Goal: Entertainment & Leisure: Consume media (video, audio)

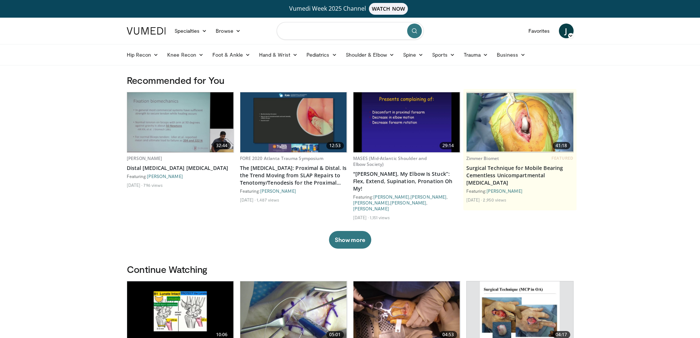
click at [330, 32] on input "Search topics, interventions" at bounding box center [350, 31] width 147 height 18
type input "*"
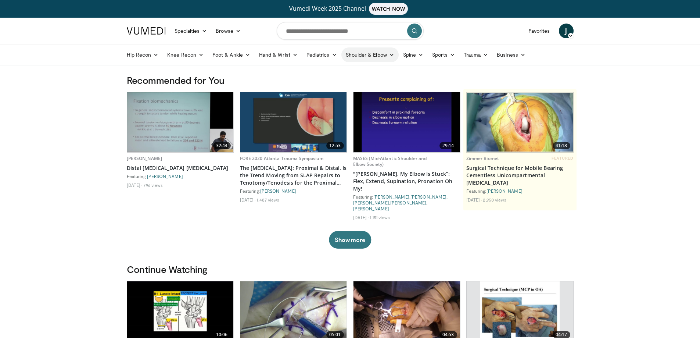
click at [392, 57] on link "Shoulder & Elbow" at bounding box center [369, 54] width 57 height 15
click at [327, 69] on link "Elbow" at bounding box center [354, 72] width 87 height 12
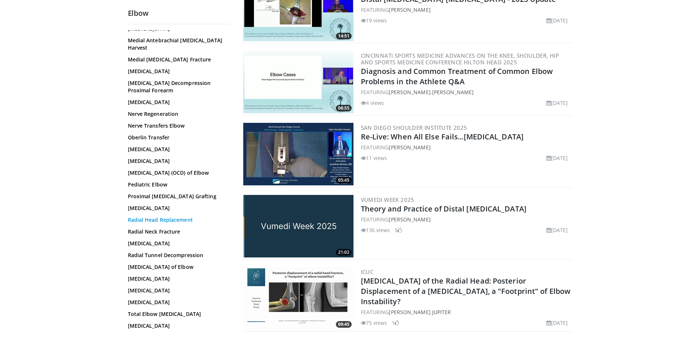
scroll to position [404, 0]
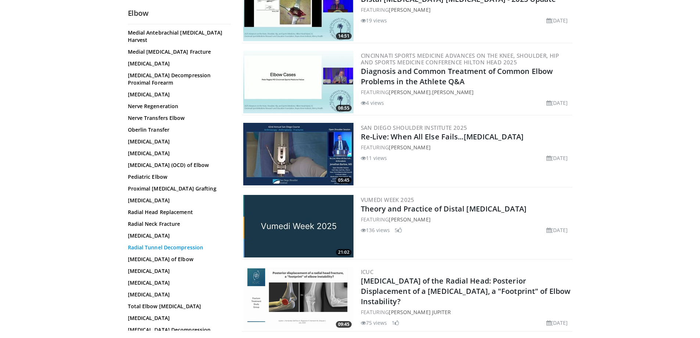
click at [151, 251] on link "Radial Tunnel Decompression" at bounding box center [177, 247] width 99 height 7
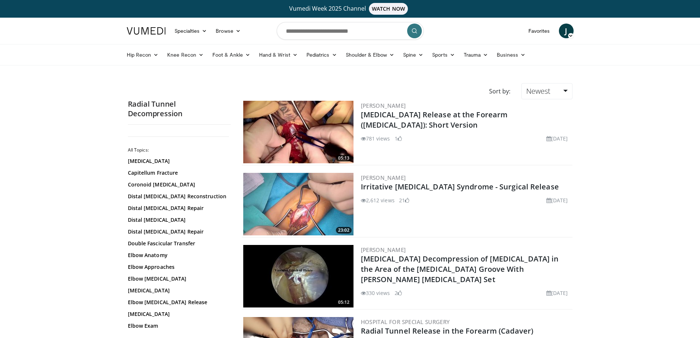
click at [317, 207] on img at bounding box center [298, 204] width 110 height 62
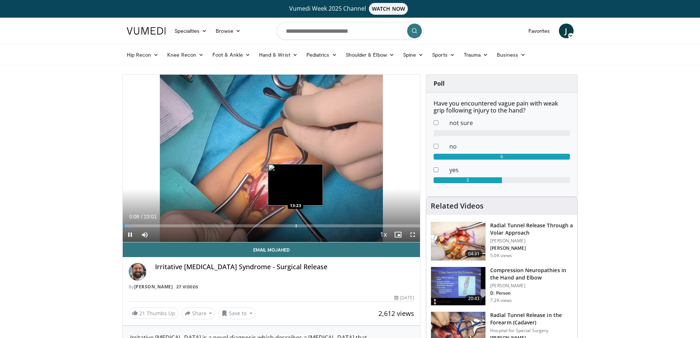
click at [295, 226] on video-js "**********" at bounding box center [272, 159] width 298 height 168
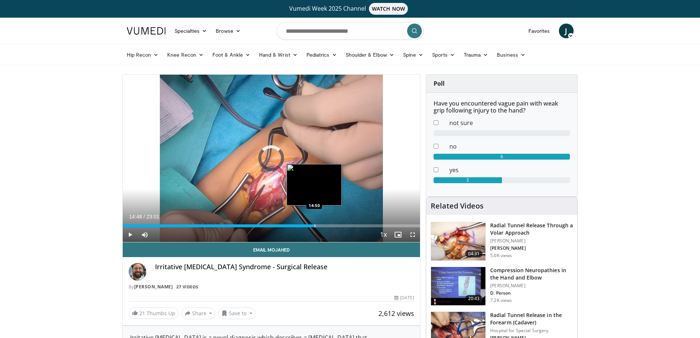
click at [315, 227] on div "Progress Bar" at bounding box center [315, 225] width 1 height 3
click at [129, 233] on span "Video Player" at bounding box center [130, 234] width 15 height 15
